Goal: Information Seeking & Learning: Learn about a topic

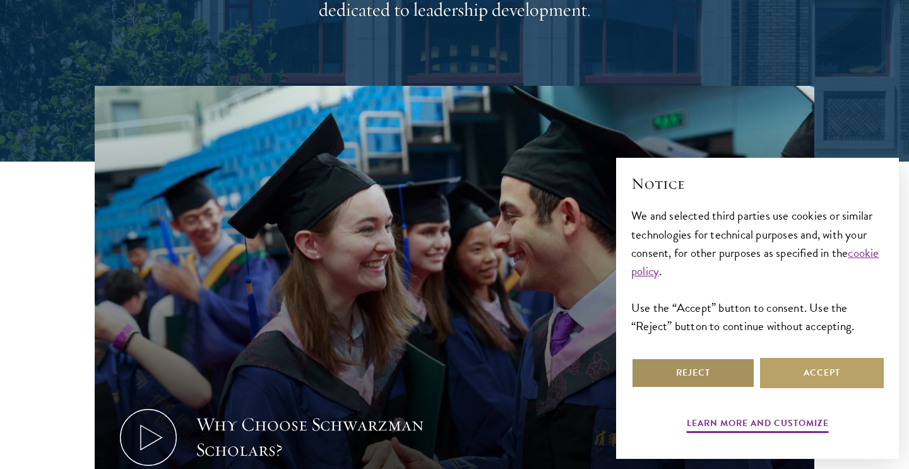
click at [693, 368] on button "Reject" at bounding box center [693, 373] width 124 height 30
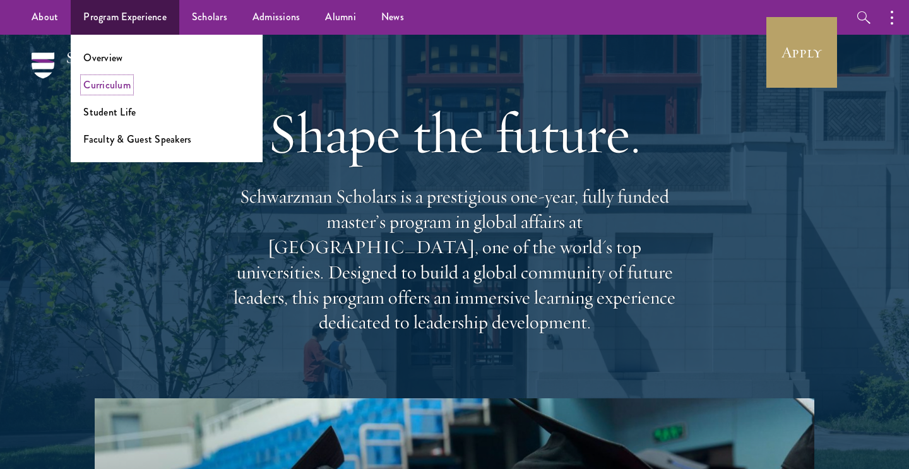
click at [111, 82] on link "Curriculum" at bounding box center [106, 85] width 47 height 15
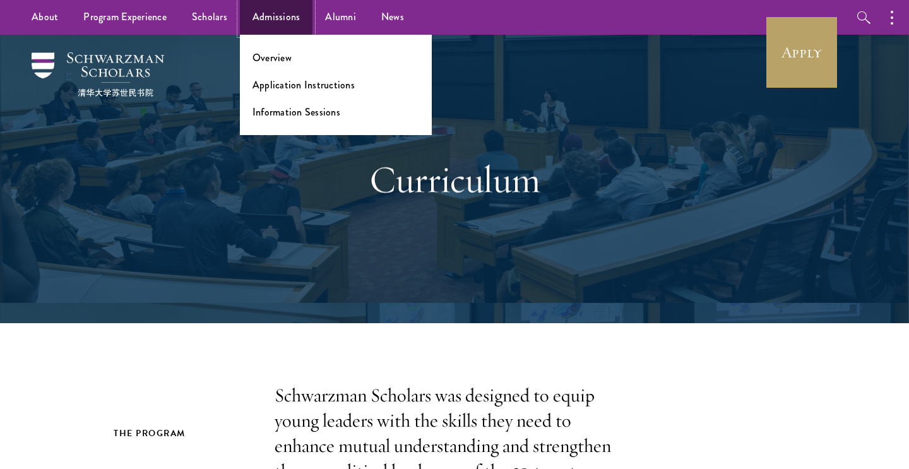
click at [276, 14] on link "Admissions" at bounding box center [276, 17] width 73 height 35
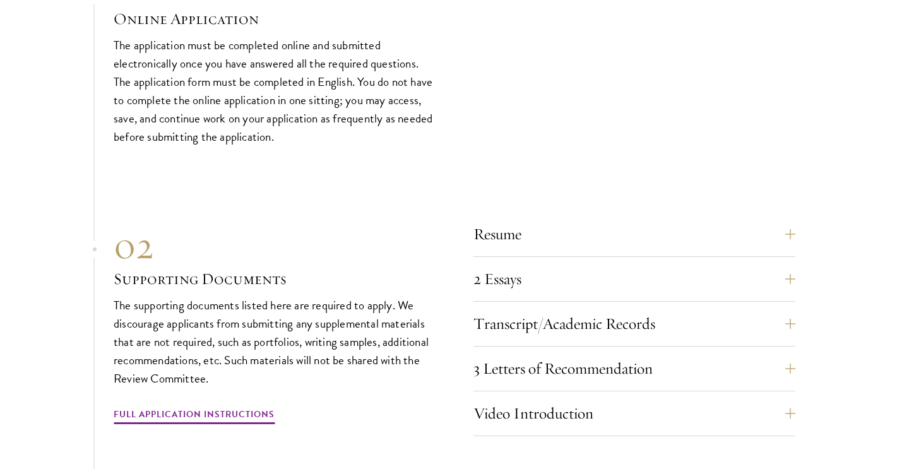
scroll to position [3831, 0]
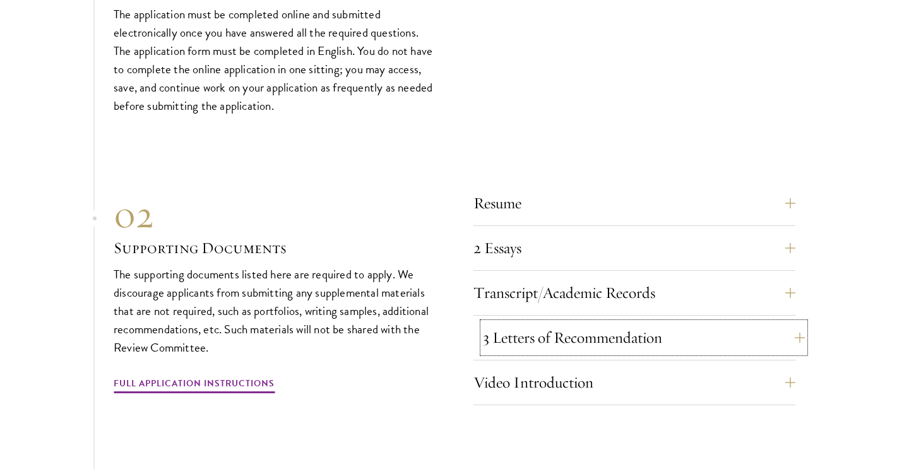
click at [540, 333] on button "3 Letters of Recommendation" at bounding box center [644, 338] width 322 height 30
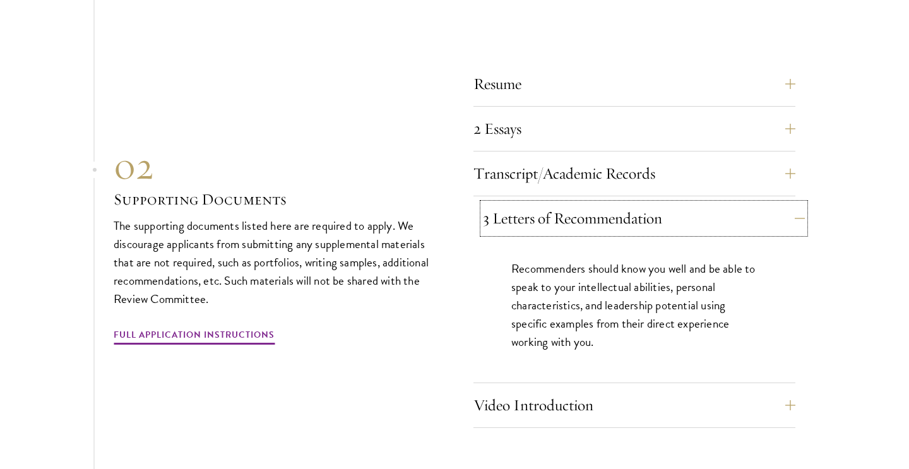
scroll to position [3982, 0]
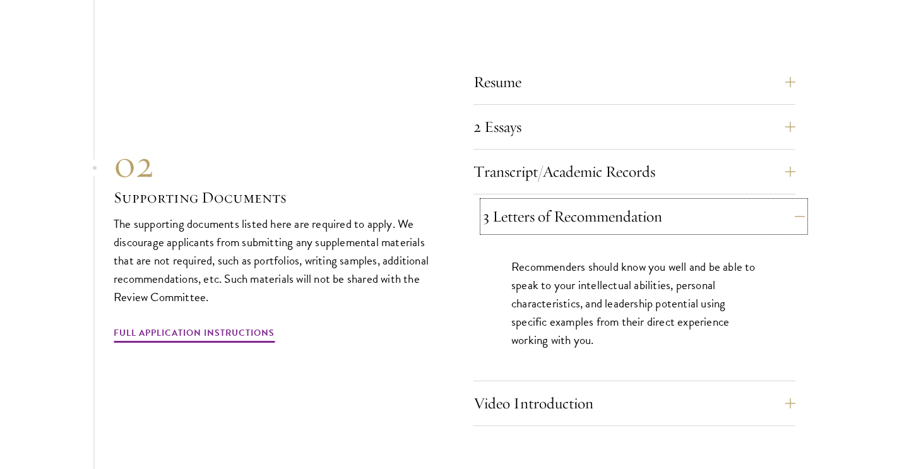
click at [584, 213] on button "3 Letters of Recommendation" at bounding box center [644, 216] width 322 height 30
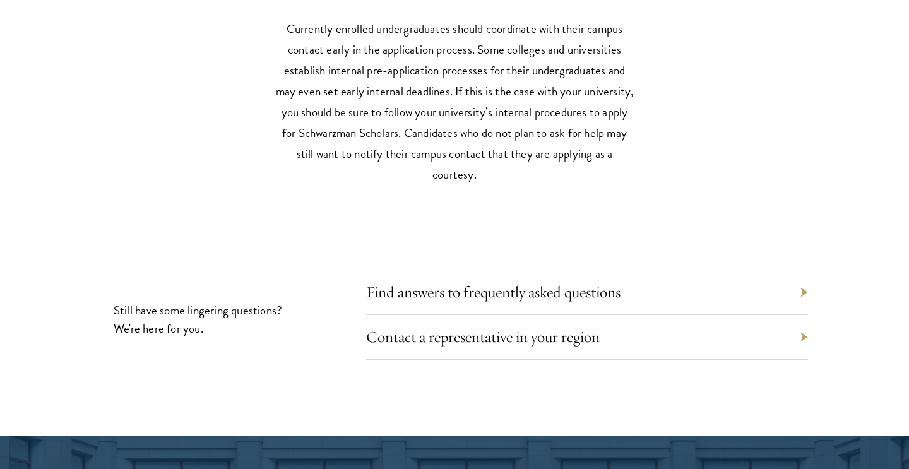
scroll to position [5558, 0]
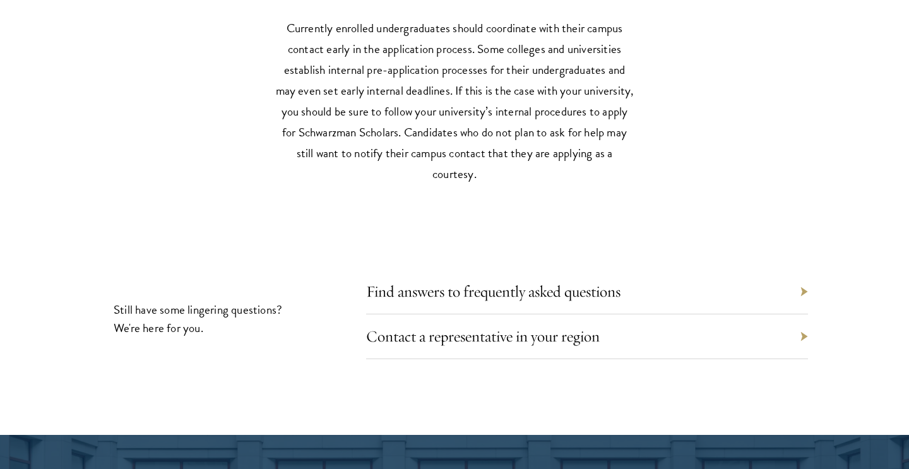
click at [589, 270] on div "Find answers to frequently asked questions" at bounding box center [587, 292] width 442 height 45
click at [589, 274] on div "Find answers to frequently asked questions" at bounding box center [587, 292] width 442 height 45
click at [589, 283] on link "Find answers to frequently asked questions" at bounding box center [503, 292] width 254 height 20
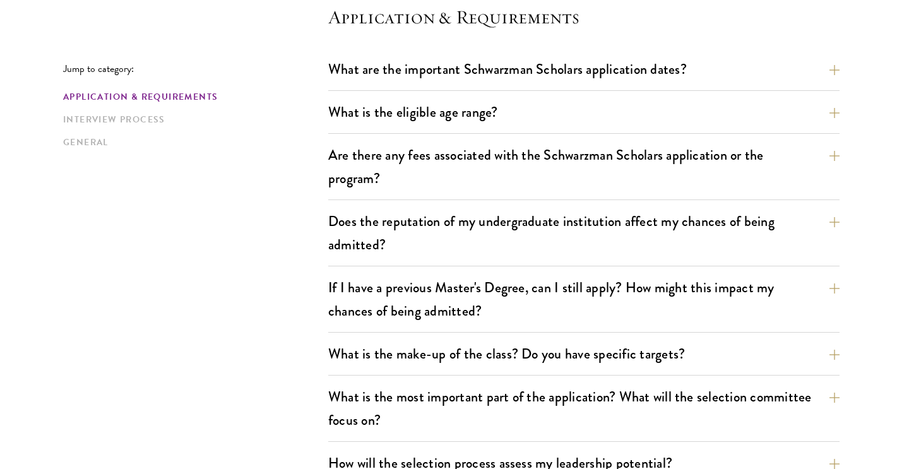
scroll to position [372, 0]
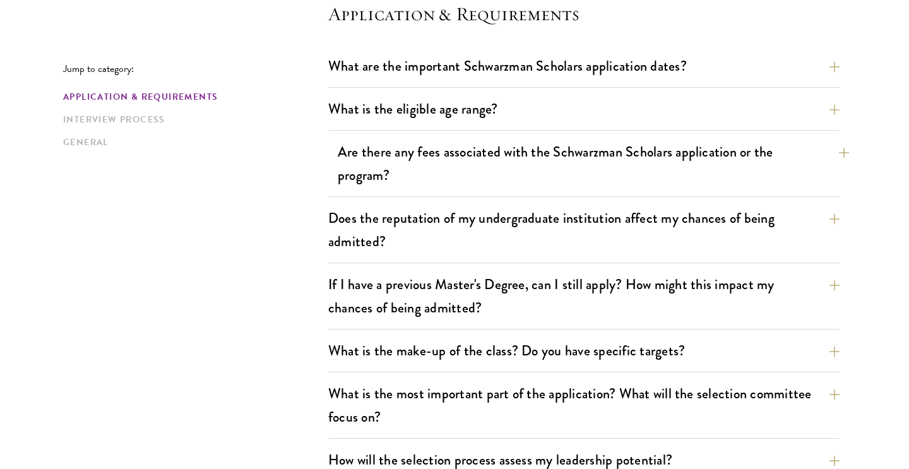
click at [328, 157] on div "Are there any fees associated with the Schwarzman Scholars application or the p…" at bounding box center [583, 167] width 511 height 59
click at [349, 158] on button "Are there any fees associated with the Schwarzman Scholars application or the p…" at bounding box center [593, 164] width 511 height 52
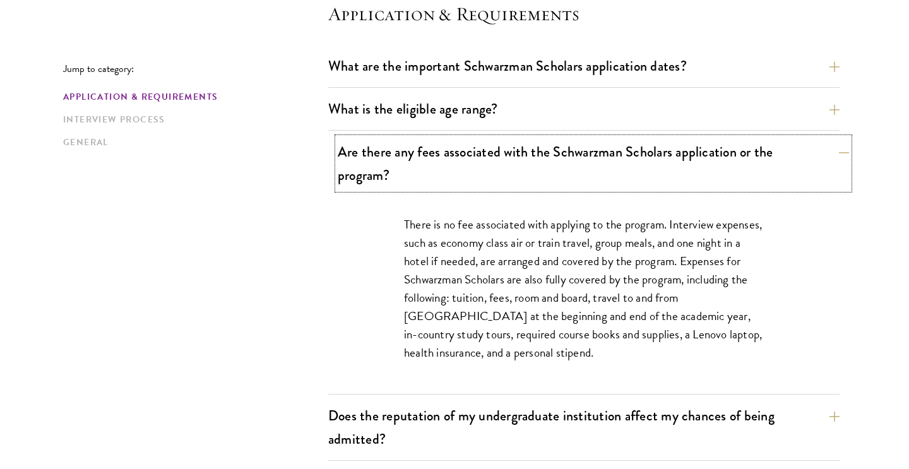
click at [352, 160] on button "Are there any fees associated with the Schwarzman Scholars application or the p…" at bounding box center [593, 164] width 511 height 52
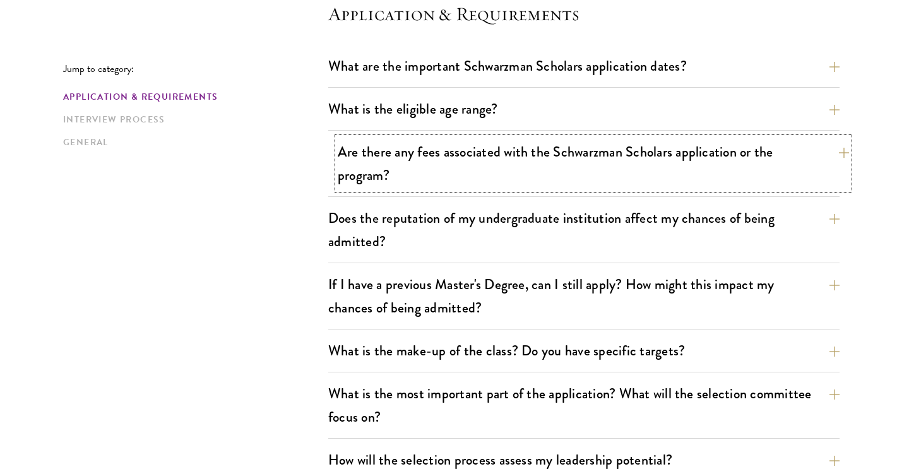
scroll to position [386, 0]
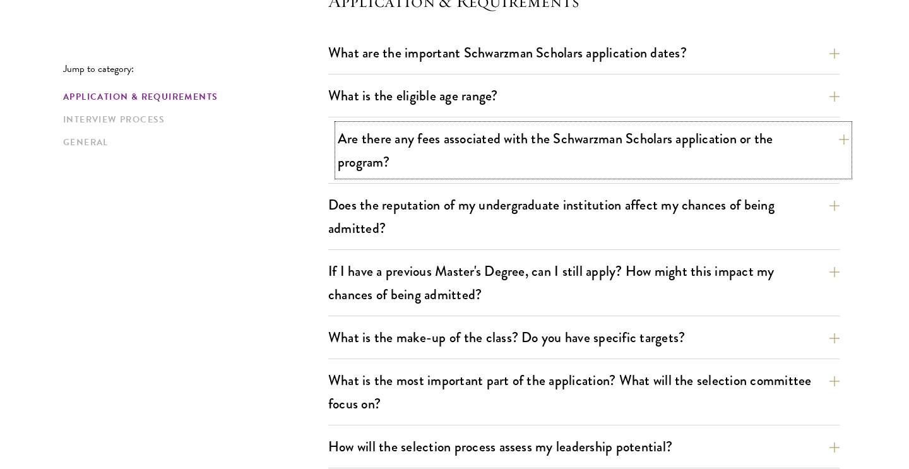
click at [352, 160] on button "Are there any fees associated with the Schwarzman Scholars application or the p…" at bounding box center [593, 150] width 511 height 52
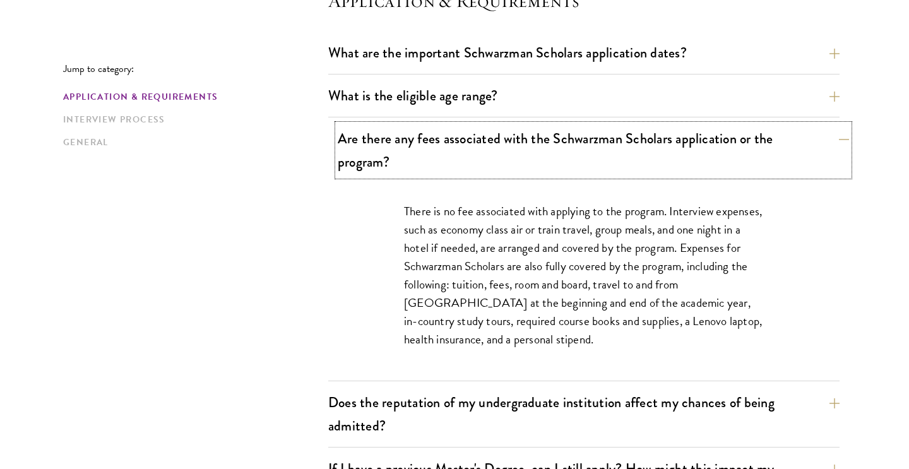
click at [352, 159] on button "Are there any fees associated with the Schwarzman Scholars application or the p…" at bounding box center [593, 150] width 511 height 52
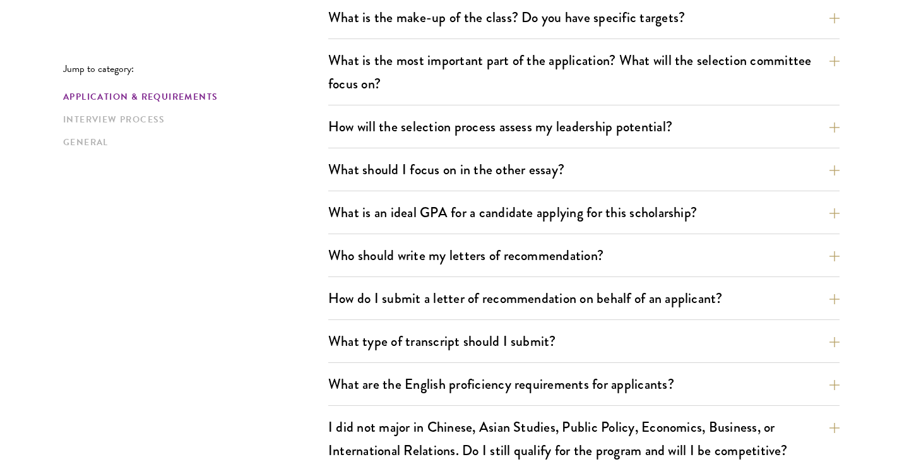
scroll to position [737, 0]
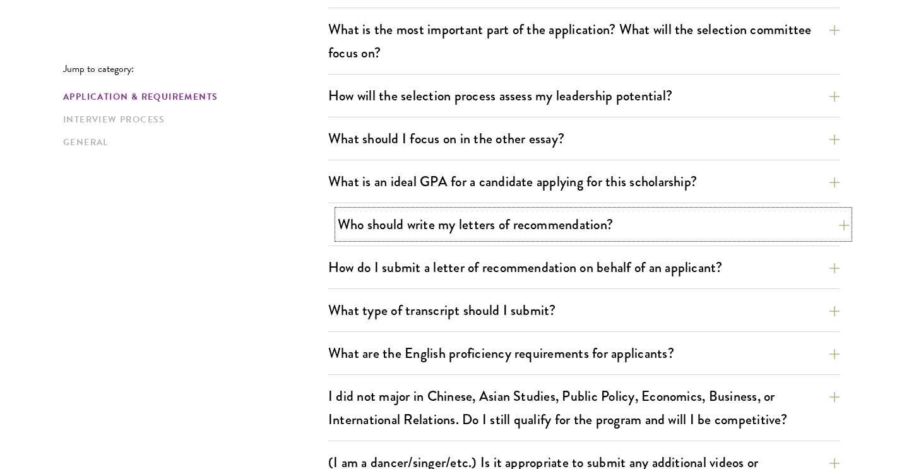
click at [366, 213] on button "Who should write my letters of recommendation?" at bounding box center [593, 224] width 511 height 28
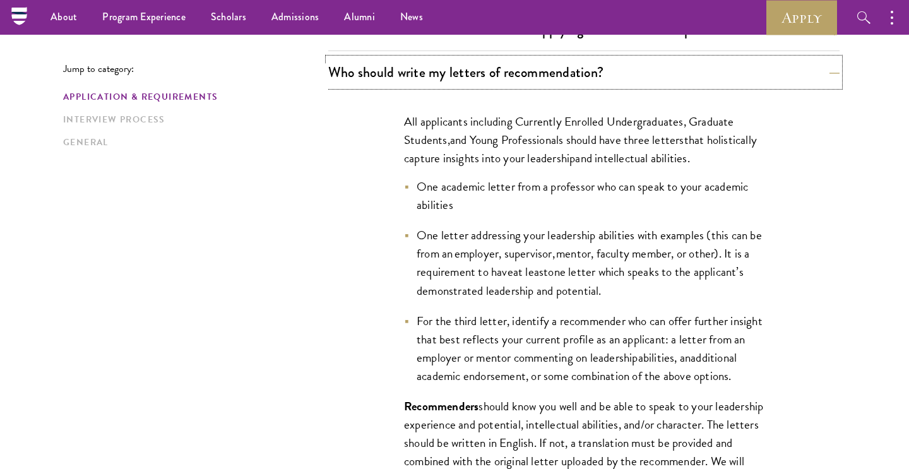
scroll to position [874, 0]
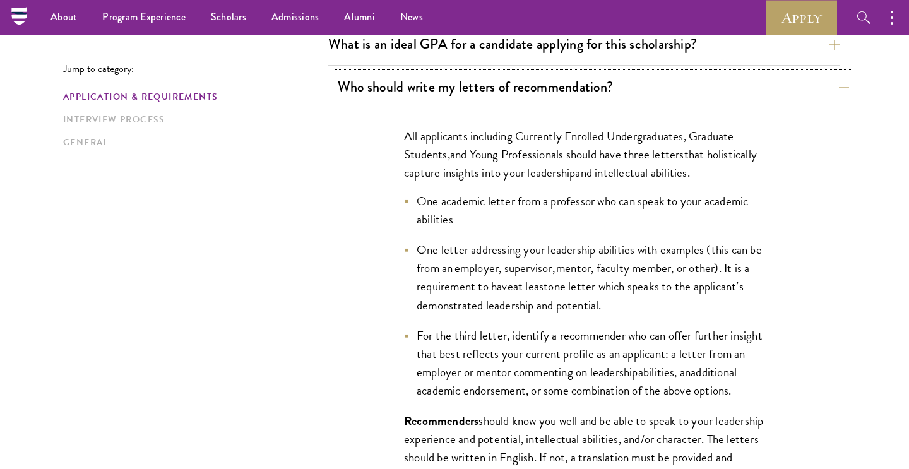
click at [419, 84] on button "Who should write my letters of recommendation?" at bounding box center [593, 87] width 511 height 28
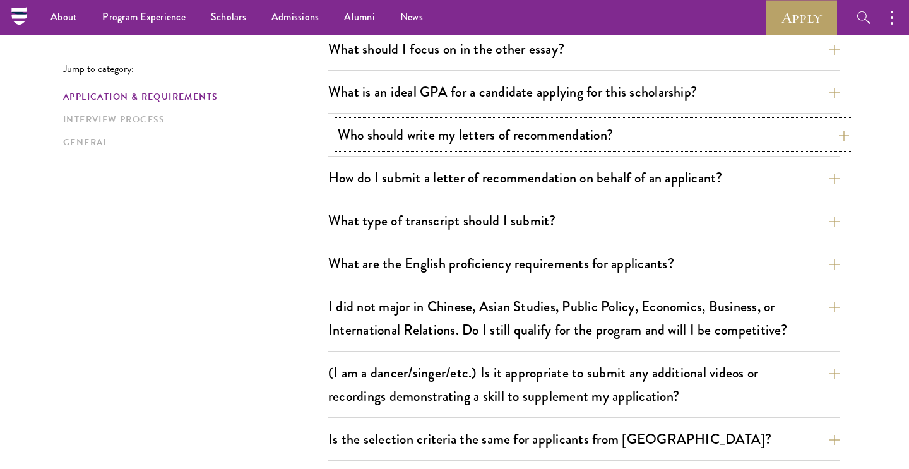
click at [427, 138] on button "Who should write my letters of recommendation?" at bounding box center [593, 135] width 511 height 28
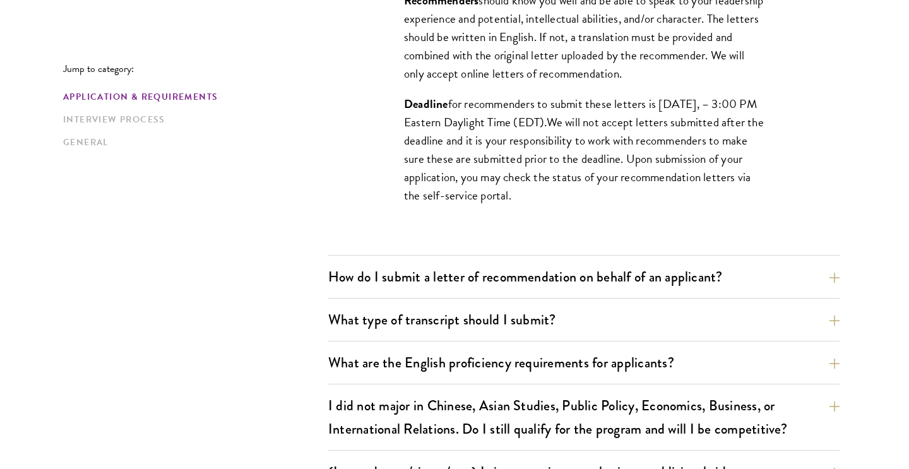
scroll to position [1368, 0]
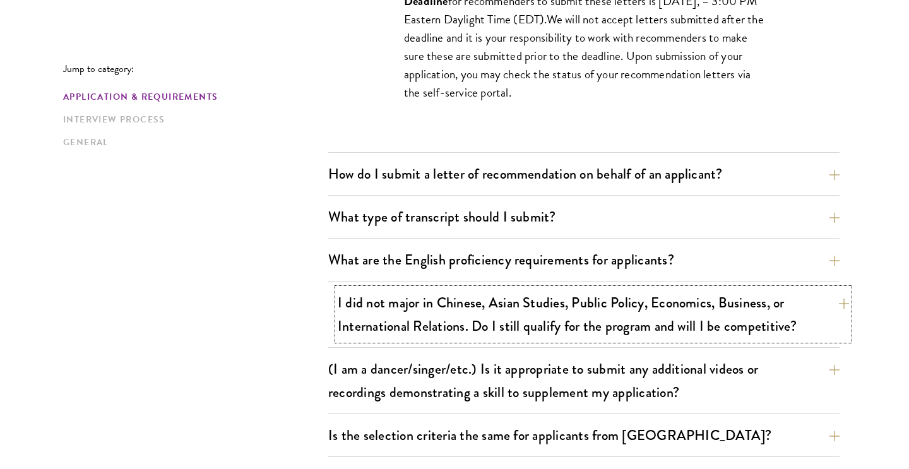
click at [509, 310] on button "I did not major in Chinese, Asian Studies, Public Policy, Economics, Business, …" at bounding box center [593, 314] width 511 height 52
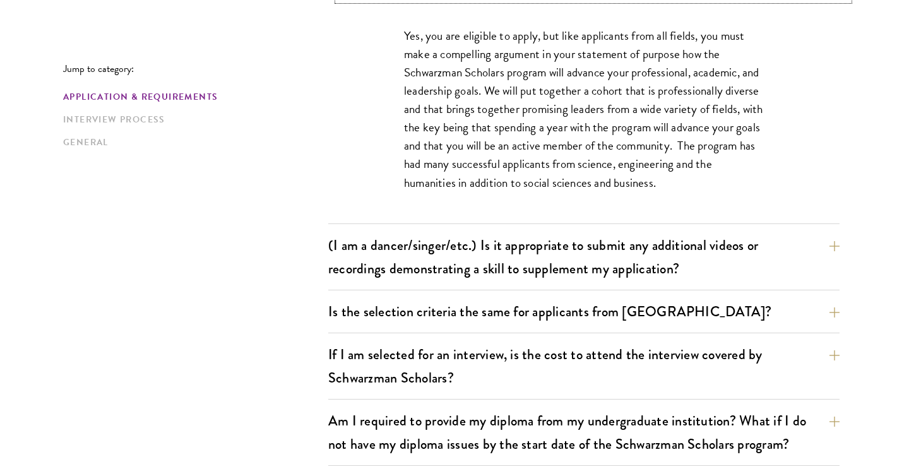
scroll to position [1297, 0]
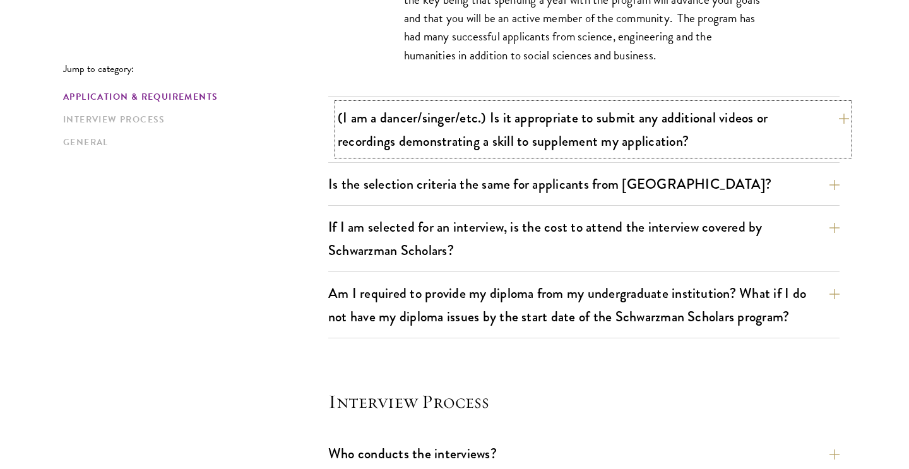
click at [568, 131] on button "(I am a dancer/singer/etc.) Is it appropriate to submit any additional videos o…" at bounding box center [593, 130] width 511 height 52
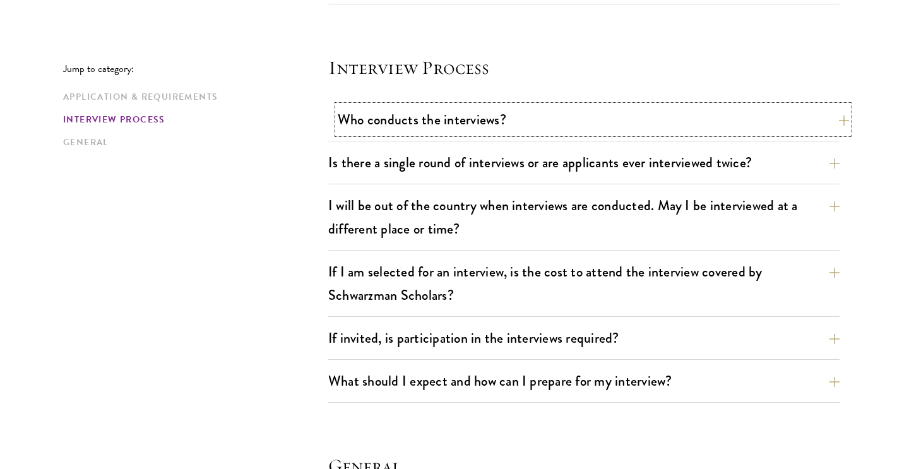
click at [537, 126] on button "Who conducts the interviews?" at bounding box center [593, 119] width 511 height 28
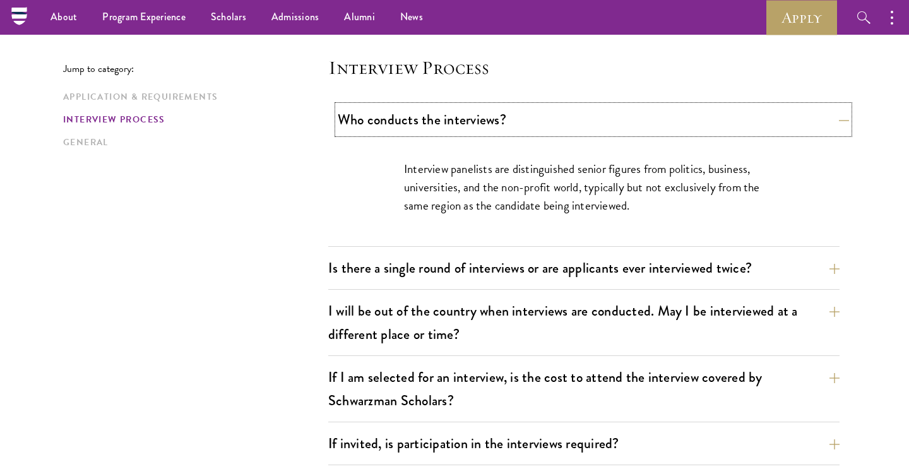
click at [537, 126] on button "Who conducts the interviews?" at bounding box center [593, 119] width 511 height 28
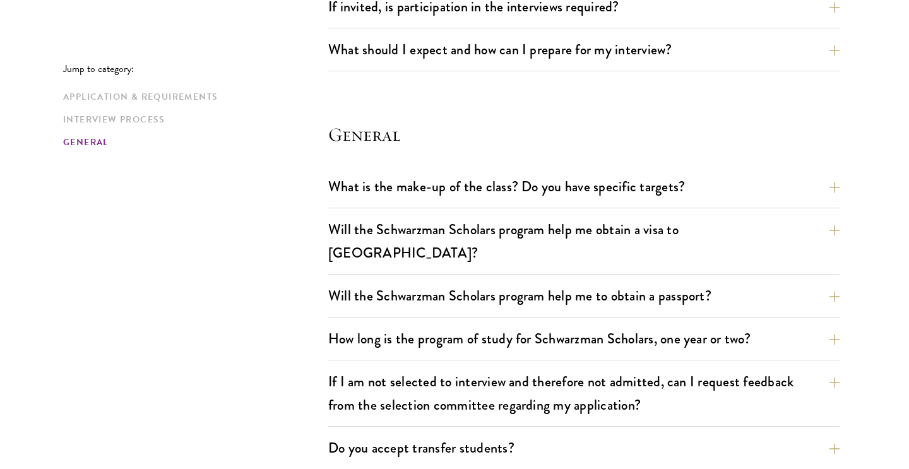
scroll to position [1748, 0]
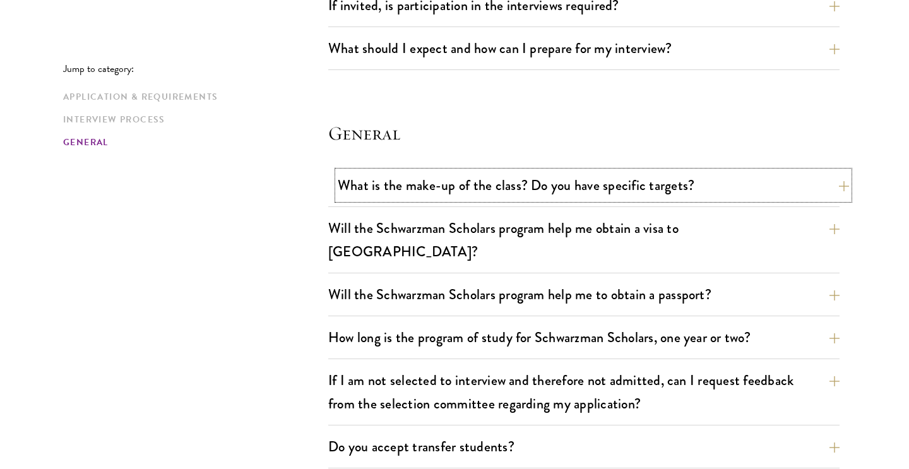
click at [526, 187] on button "What is the make-up of the class? Do you have specific targets?" at bounding box center [593, 185] width 511 height 28
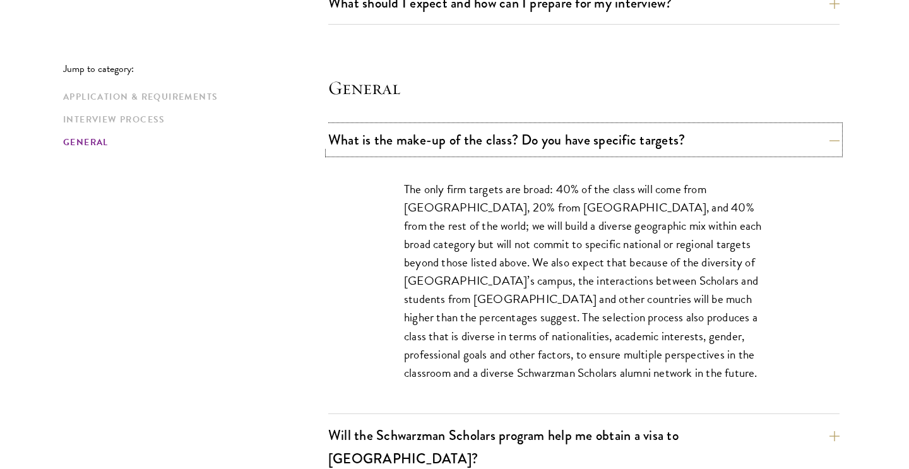
scroll to position [1789, 0]
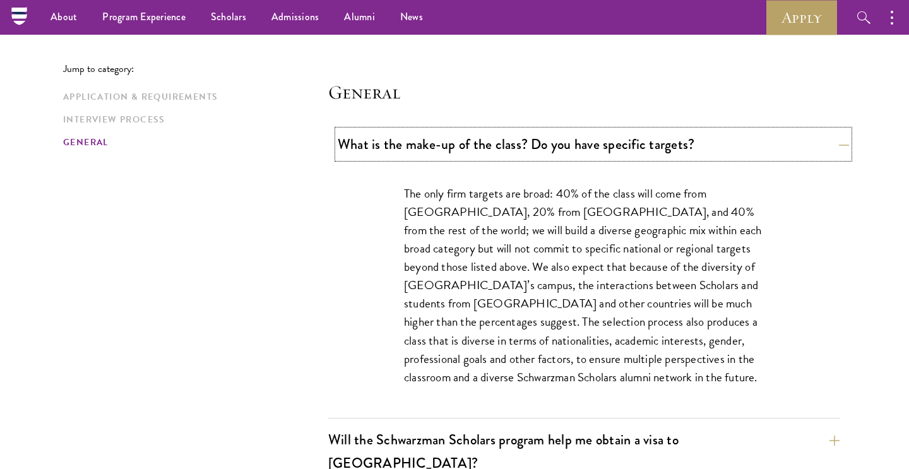
click at [636, 144] on button "What is the make-up of the class? Do you have specific targets?" at bounding box center [593, 144] width 511 height 28
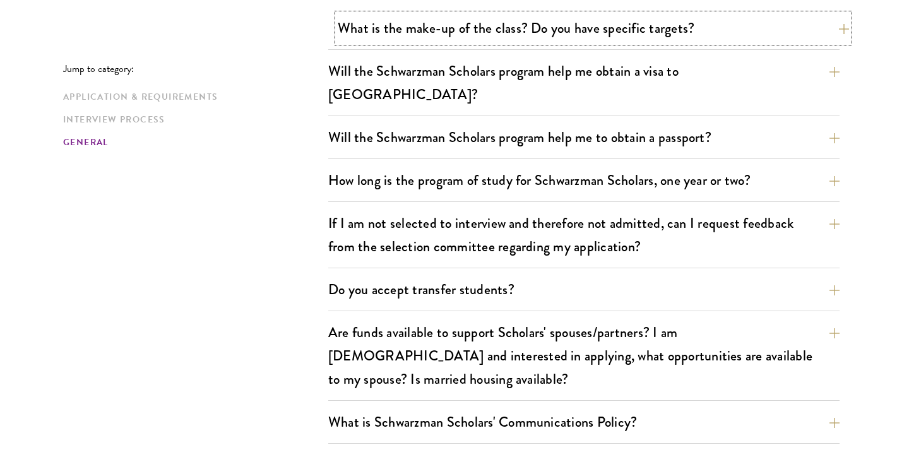
scroll to position [1944, 0]
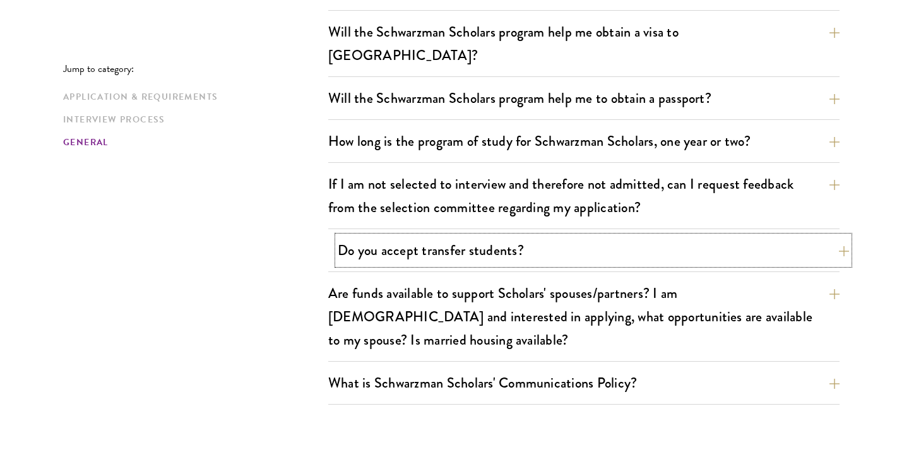
click at [583, 236] on button "Do you accept transfer students?" at bounding box center [593, 250] width 511 height 28
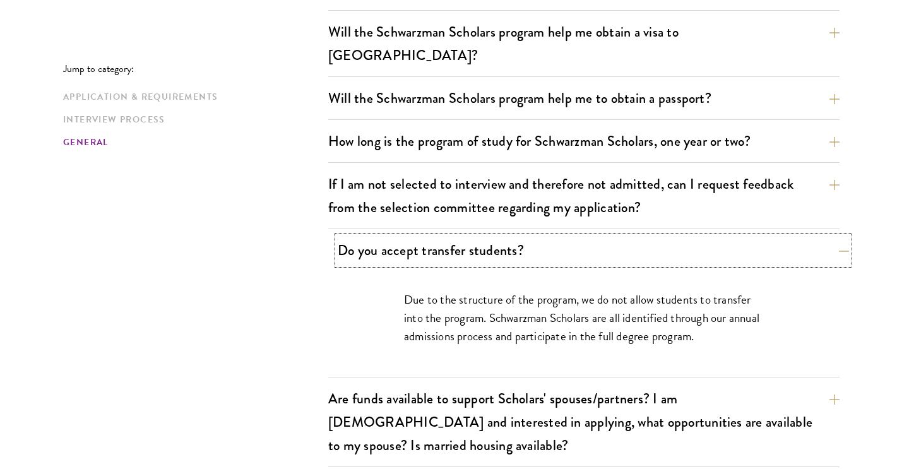
click at [583, 236] on button "Do you accept transfer students?" at bounding box center [593, 250] width 511 height 28
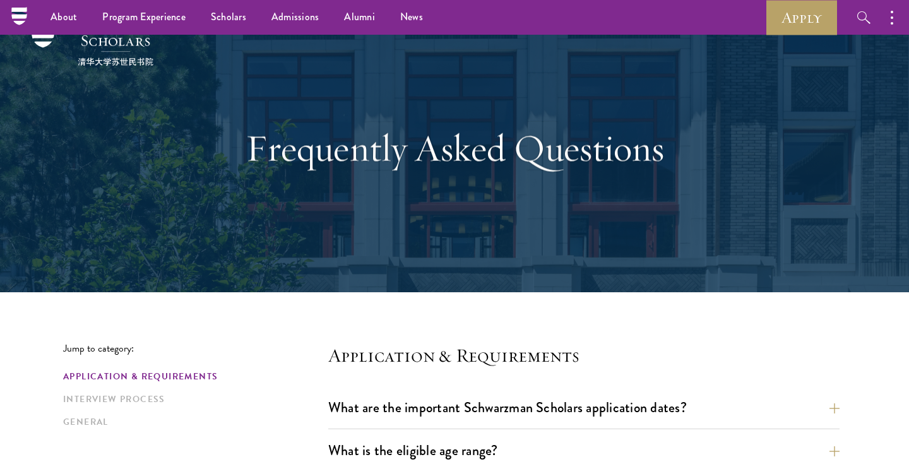
scroll to position [0, 0]
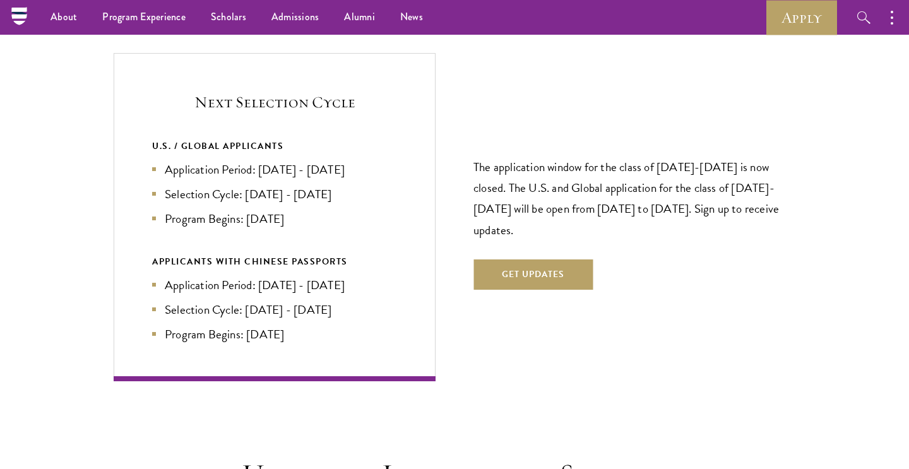
scroll to position [2674, 0]
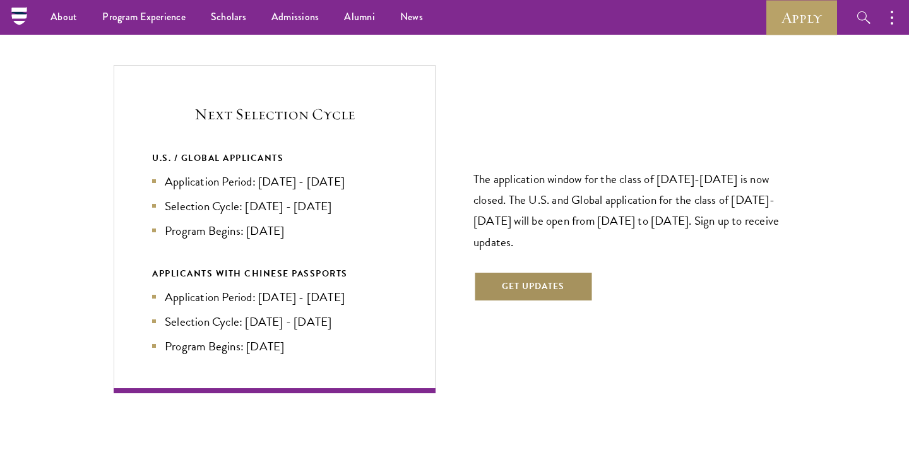
click at [502, 291] on button "Get Updates" at bounding box center [532, 286] width 119 height 30
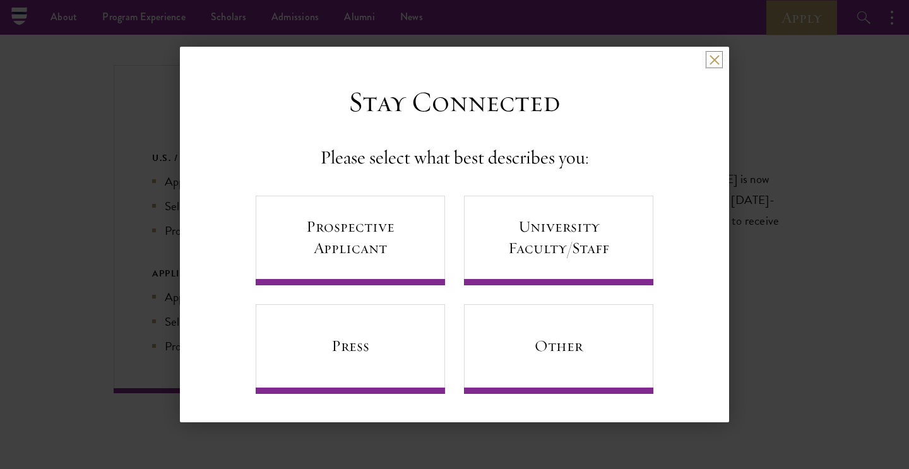
click at [709, 62] on button at bounding box center [714, 59] width 11 height 11
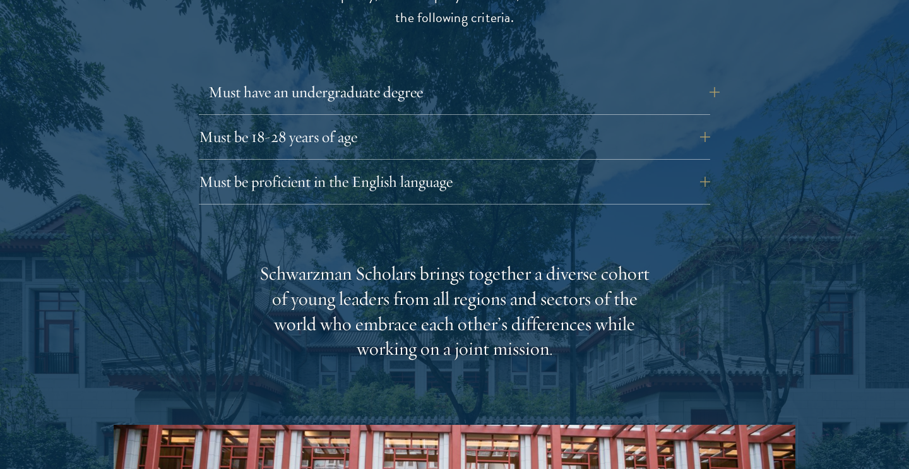
scroll to position [1808, 0]
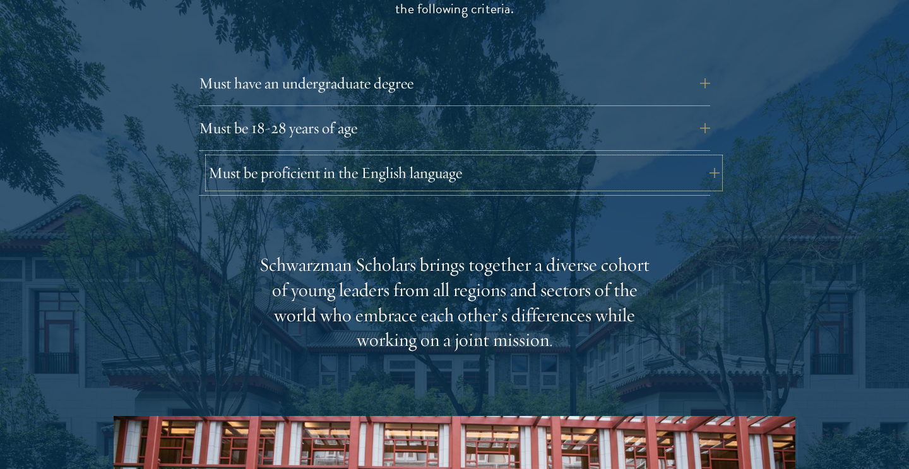
click at [375, 164] on button "Must be proficient in the English language" at bounding box center [463, 173] width 511 height 30
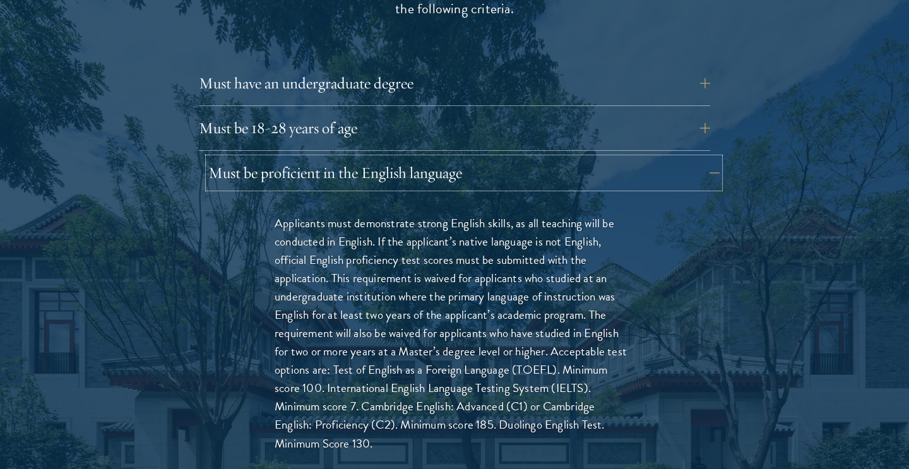
click at [375, 164] on button "Must be proficient in the English language" at bounding box center [463, 173] width 511 height 30
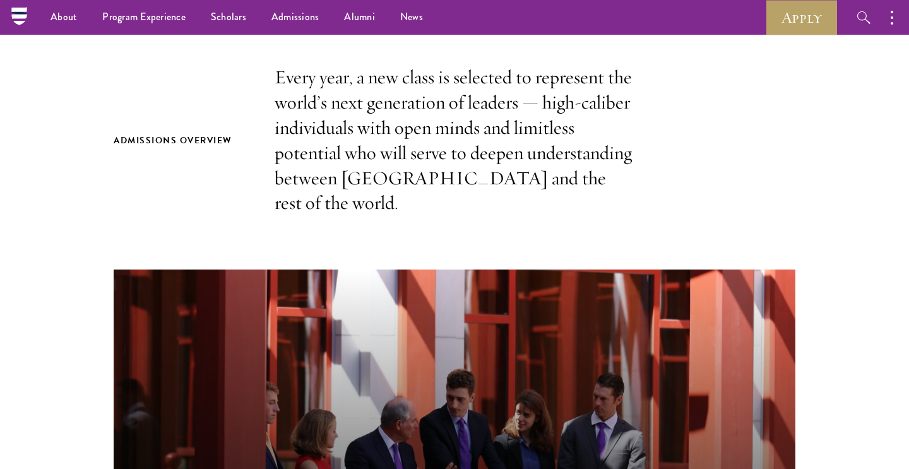
scroll to position [0, 0]
